Goal: Task Accomplishment & Management: Manage account settings

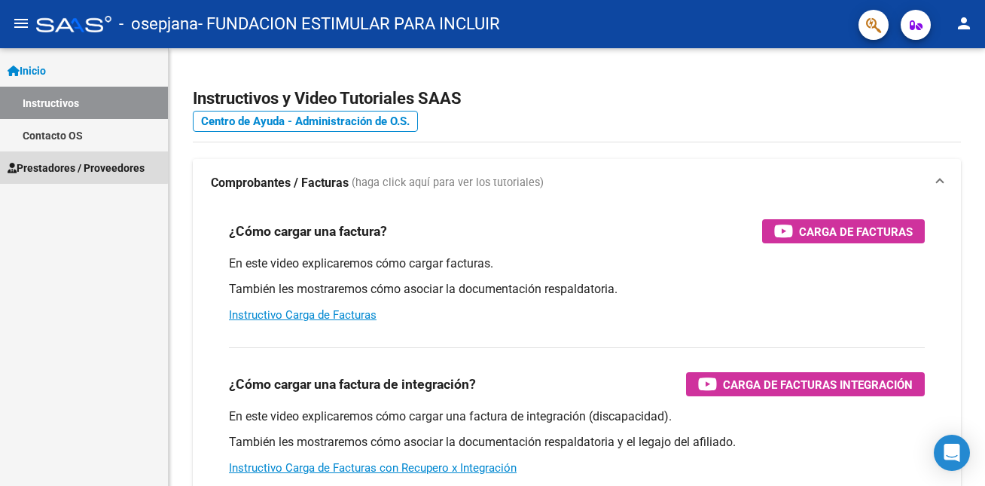
click at [75, 163] on span "Prestadores / Proveedores" at bounding box center [76, 168] width 137 height 17
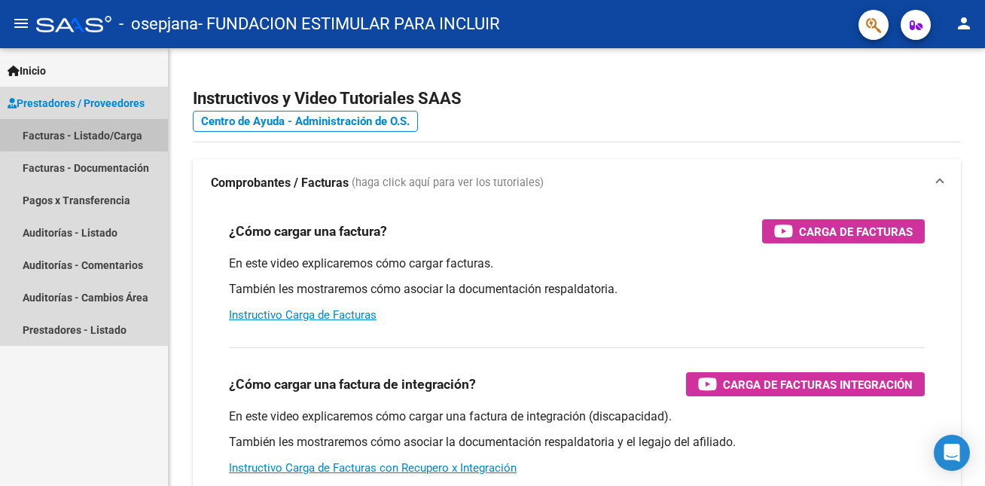
click at [106, 125] on link "Facturas - Listado/Carga" at bounding box center [84, 135] width 168 height 32
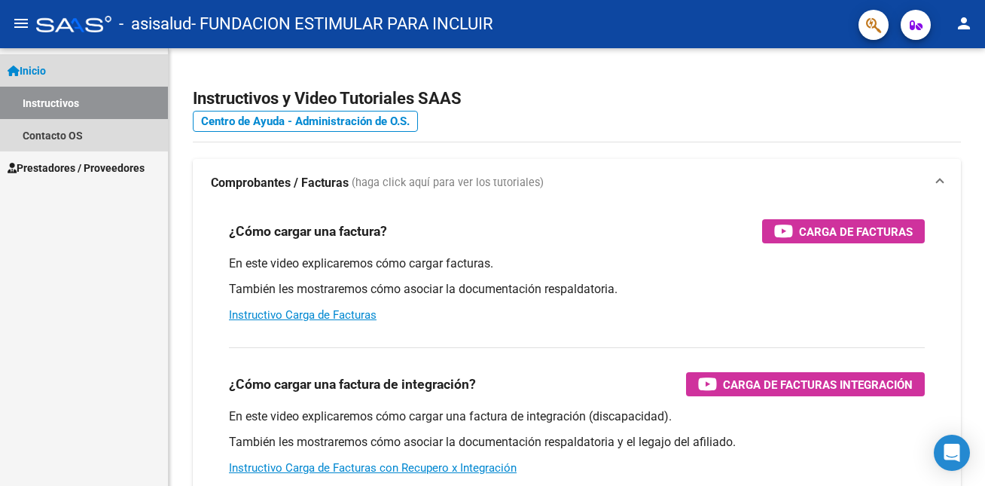
click at [55, 69] on link "Inicio" at bounding box center [84, 70] width 168 height 32
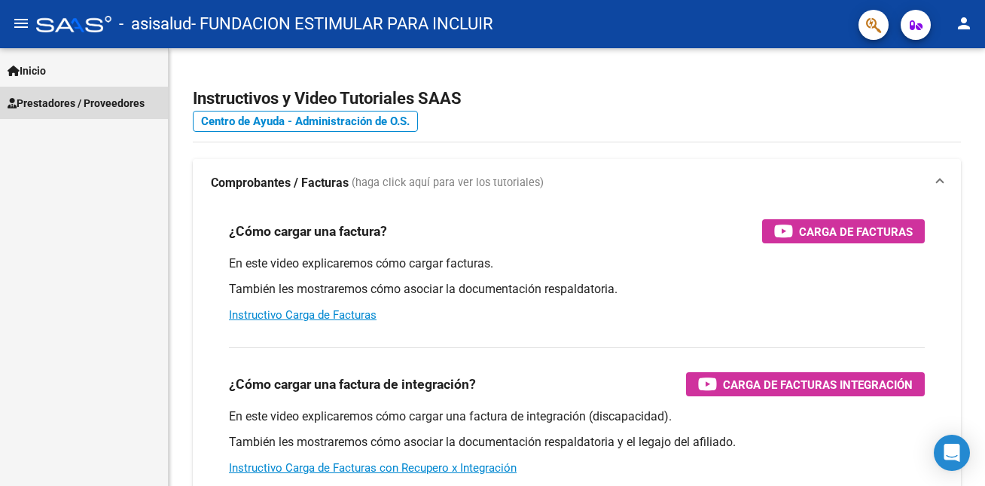
click at [64, 104] on span "Prestadores / Proveedores" at bounding box center [76, 103] width 137 height 17
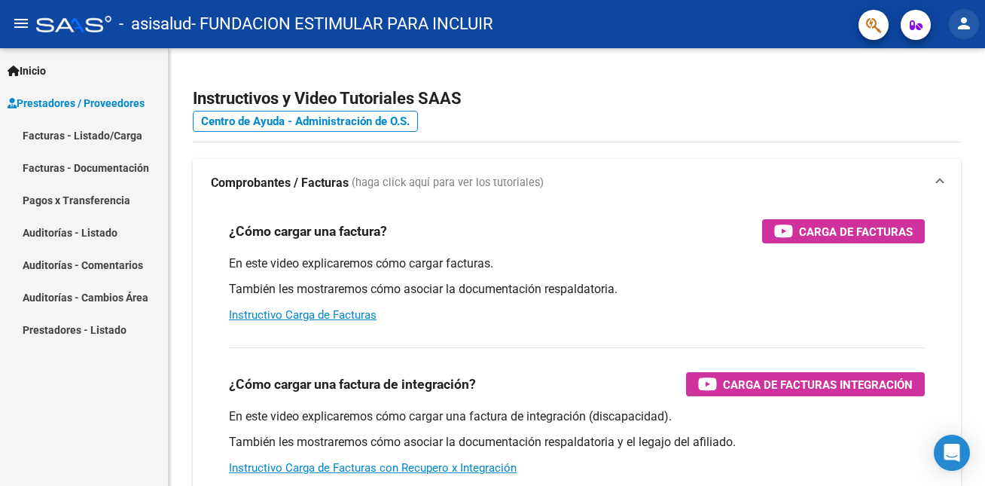
click at [964, 25] on mat-icon "person" at bounding box center [964, 23] width 18 height 18
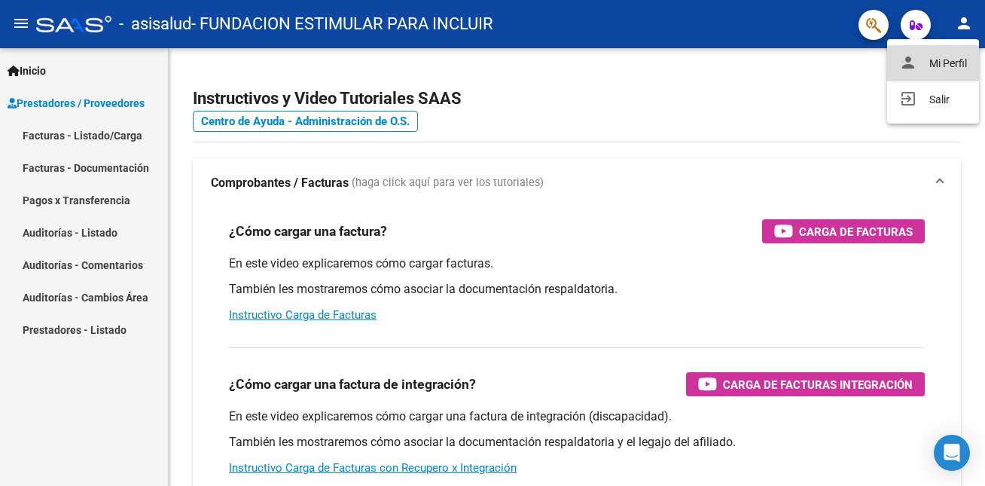
click at [949, 52] on button "person Mi Perfil" at bounding box center [933, 63] width 92 height 36
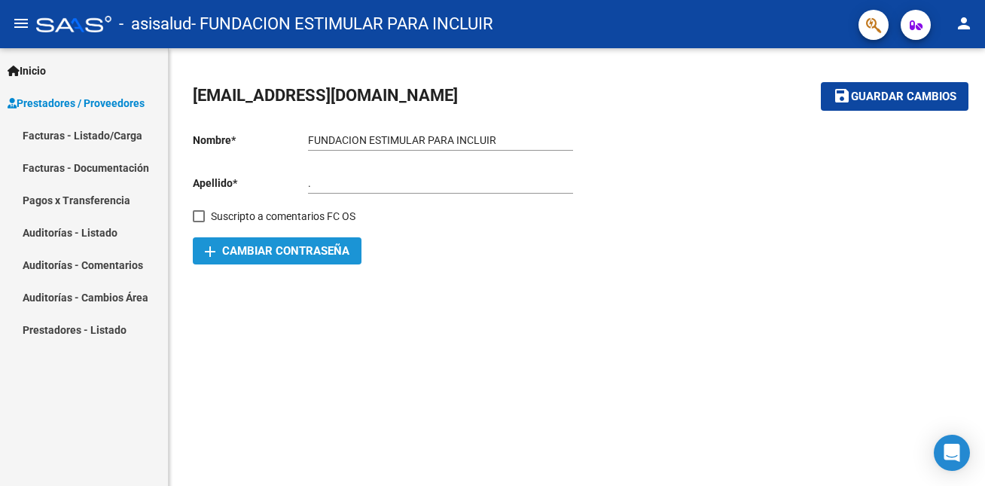
click at [314, 259] on button "add Cambiar Contraseña" at bounding box center [277, 250] width 169 height 27
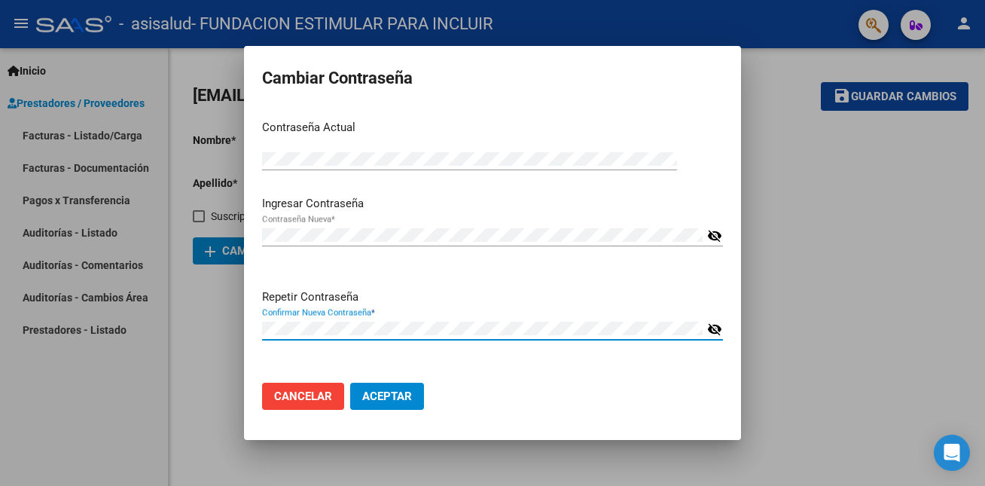
click at [381, 403] on button "Aceptar" at bounding box center [387, 395] width 74 height 27
